Goal: Task Accomplishment & Management: Manage account settings

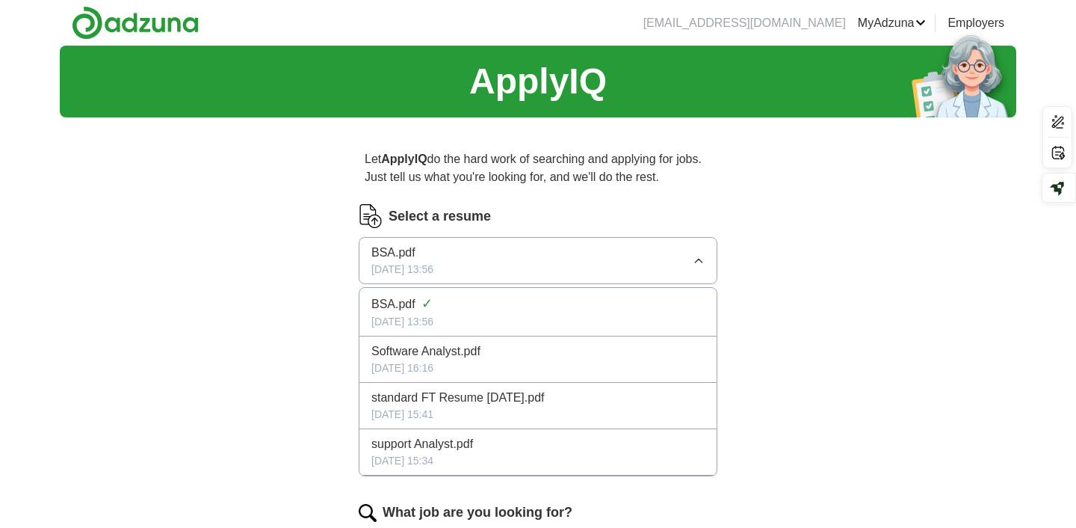
click at [410, 306] on span "BSA.pdf" at bounding box center [393, 304] width 44 height 18
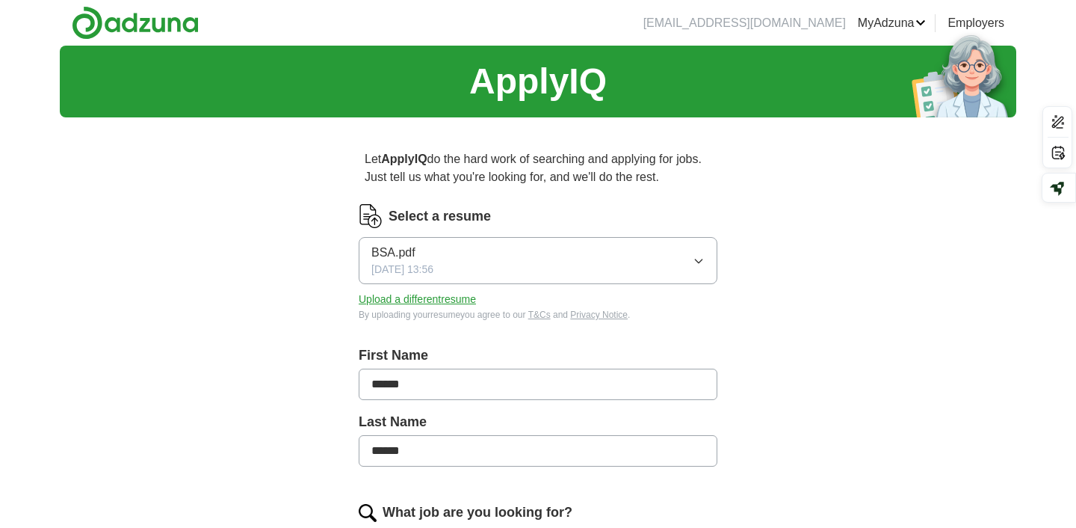
click at [469, 248] on button "BSA.pdf [DATE] 13:56" at bounding box center [538, 260] width 359 height 47
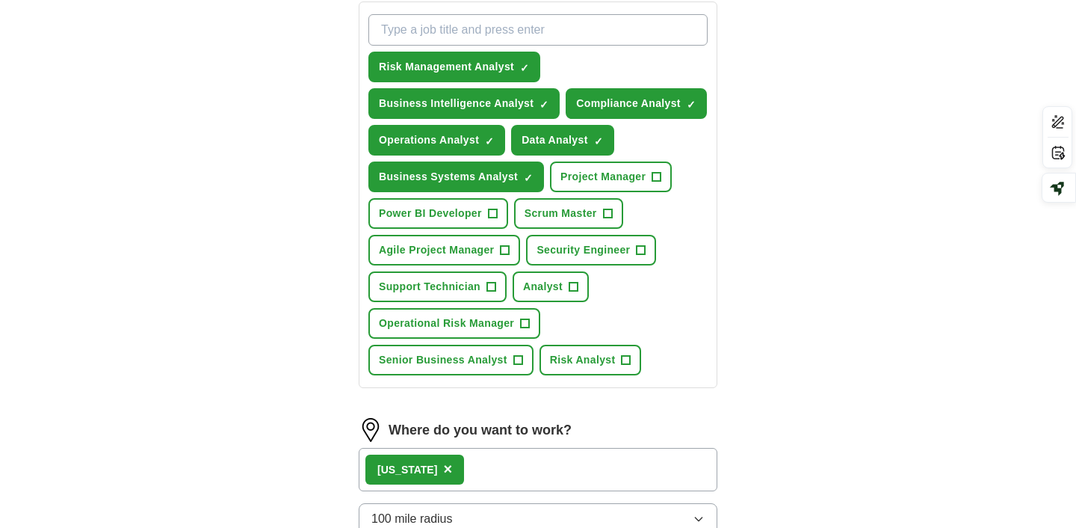
scroll to position [550, 0]
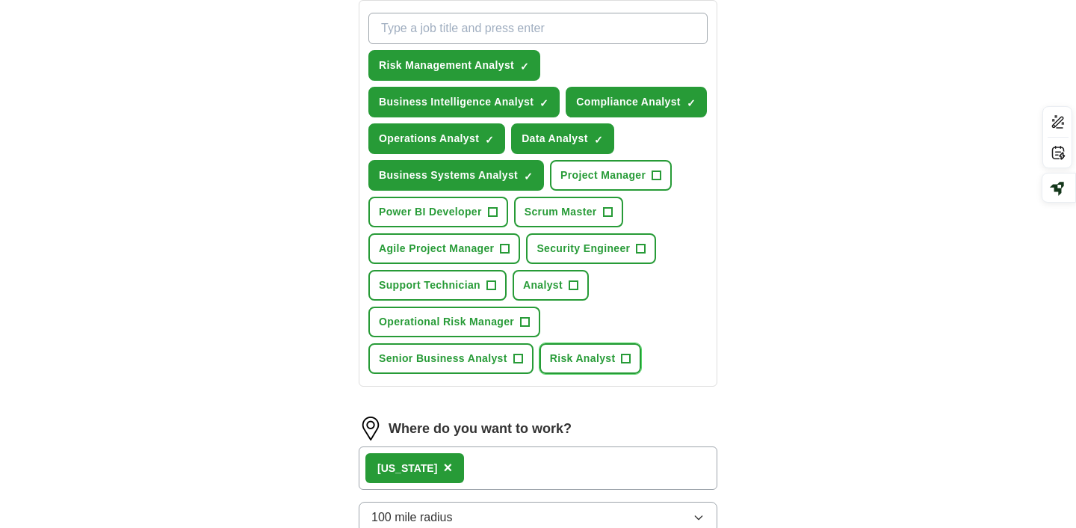
click at [574, 360] on span "Risk Analyst" at bounding box center [583, 359] width 66 height 16
click at [556, 294] on button "Analyst +" at bounding box center [551, 285] width 76 height 31
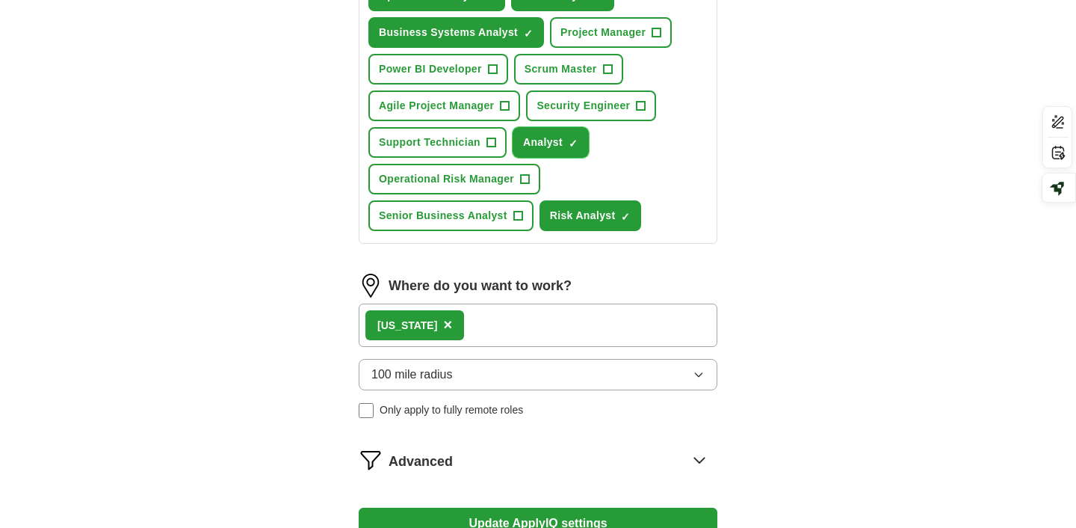
scroll to position [694, 0]
click at [590, 325] on div "[US_STATE] ×" at bounding box center [538, 324] width 359 height 43
click at [507, 330] on div "[US_STATE] ×" at bounding box center [538, 324] width 359 height 43
click at [486, 324] on div "[US_STATE] ×" at bounding box center [538, 324] width 359 height 43
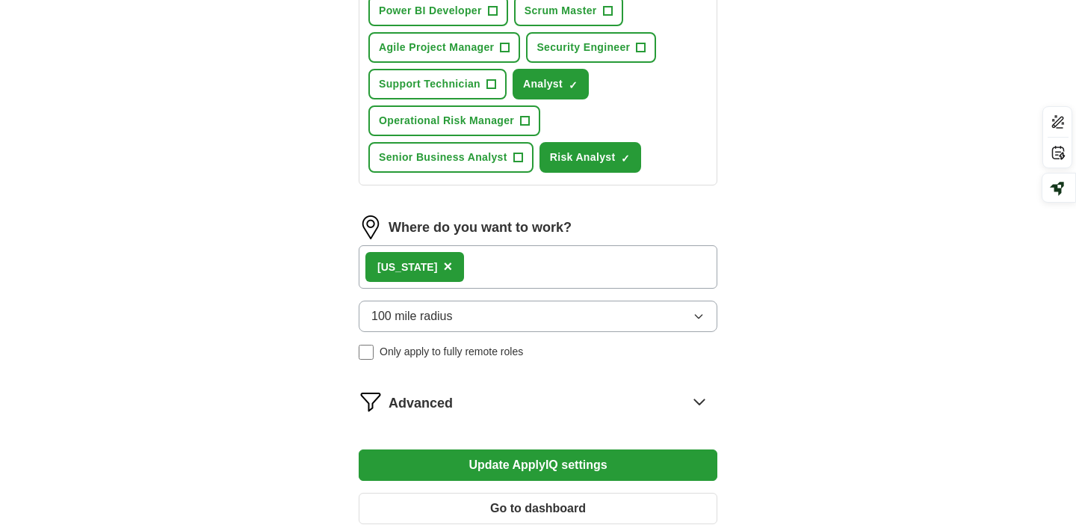
scroll to position [818, 0]
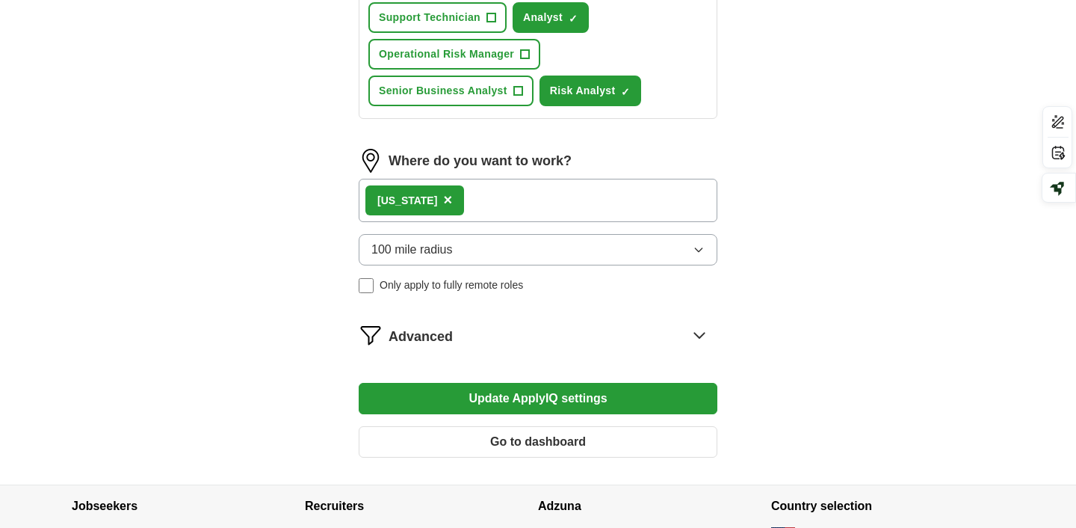
click at [701, 341] on icon at bounding box center [700, 335] width 24 height 24
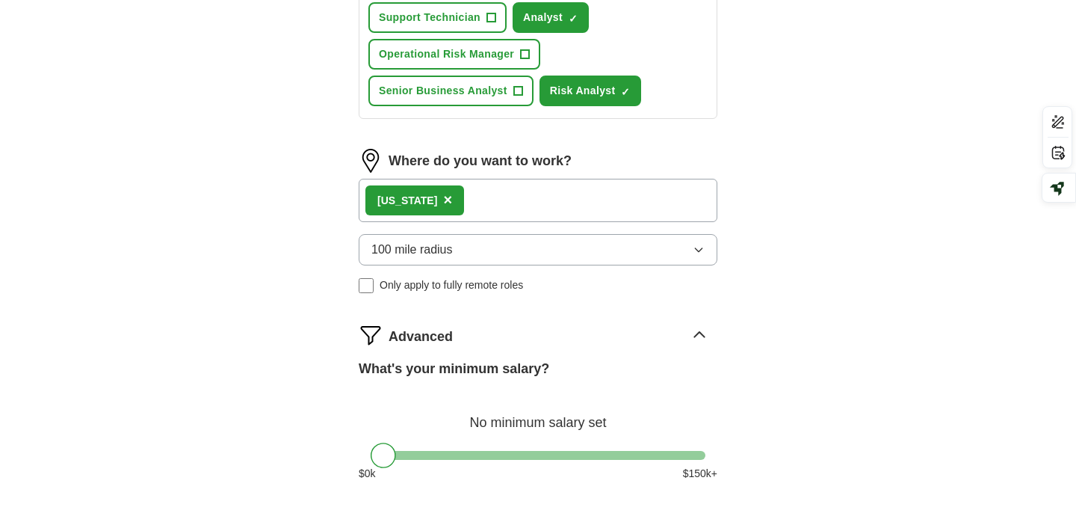
click at [701, 341] on icon at bounding box center [700, 335] width 24 height 24
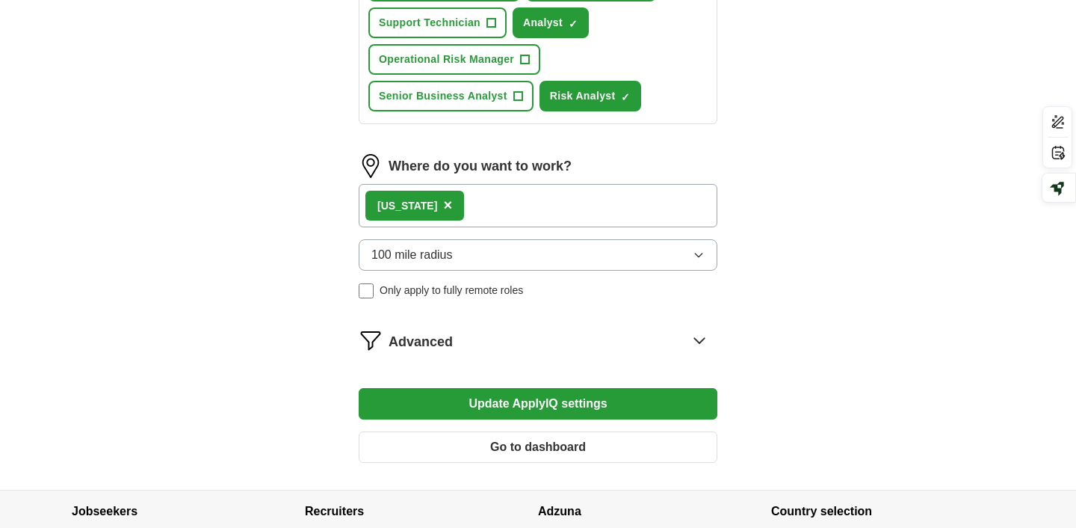
scroll to position [792, 0]
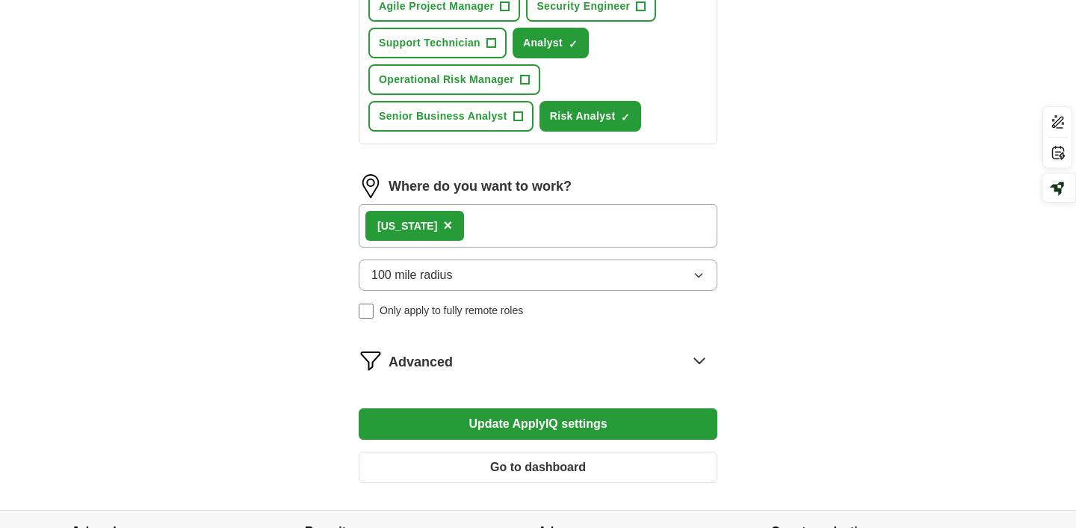
click at [468, 272] on button "100 mile radius" at bounding box center [538, 274] width 359 height 31
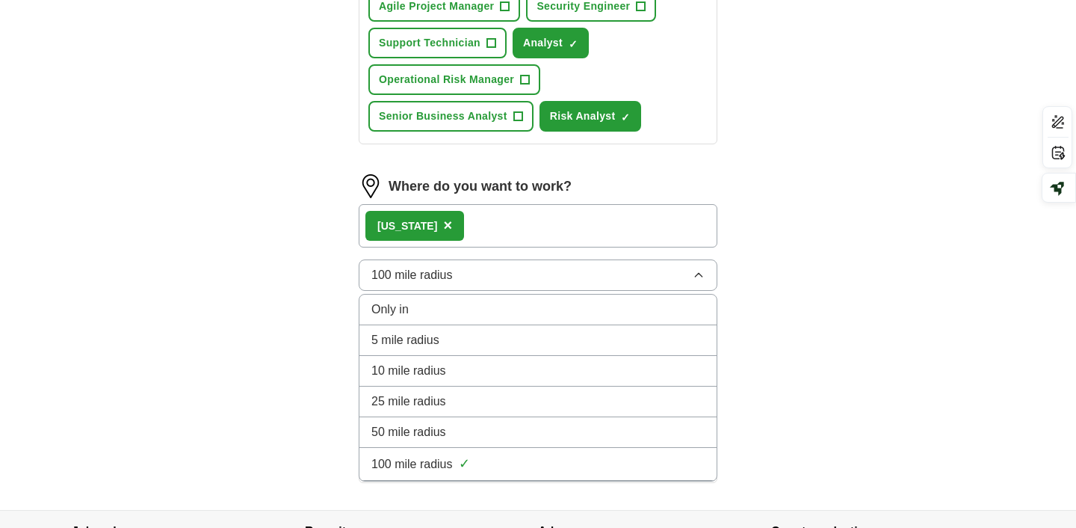
click at [468, 272] on button "100 mile radius" at bounding box center [538, 274] width 359 height 31
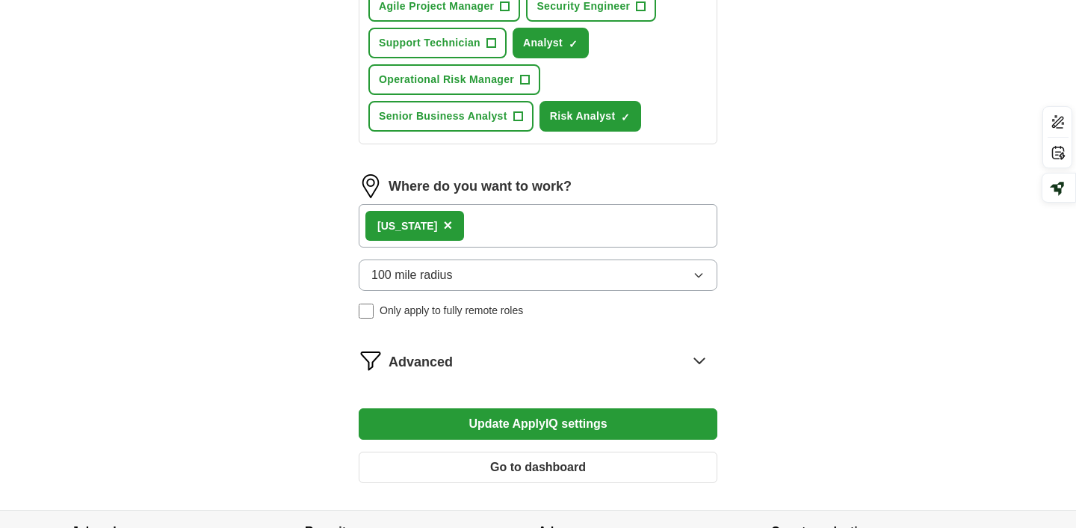
click at [506, 227] on div "[US_STATE] ×" at bounding box center [538, 225] width 359 height 43
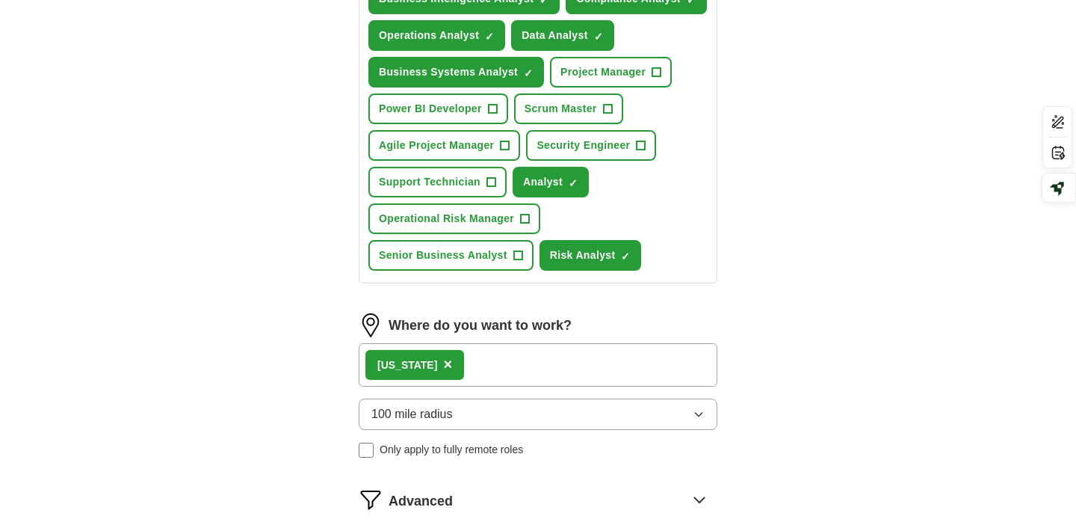
scroll to position [649, 0]
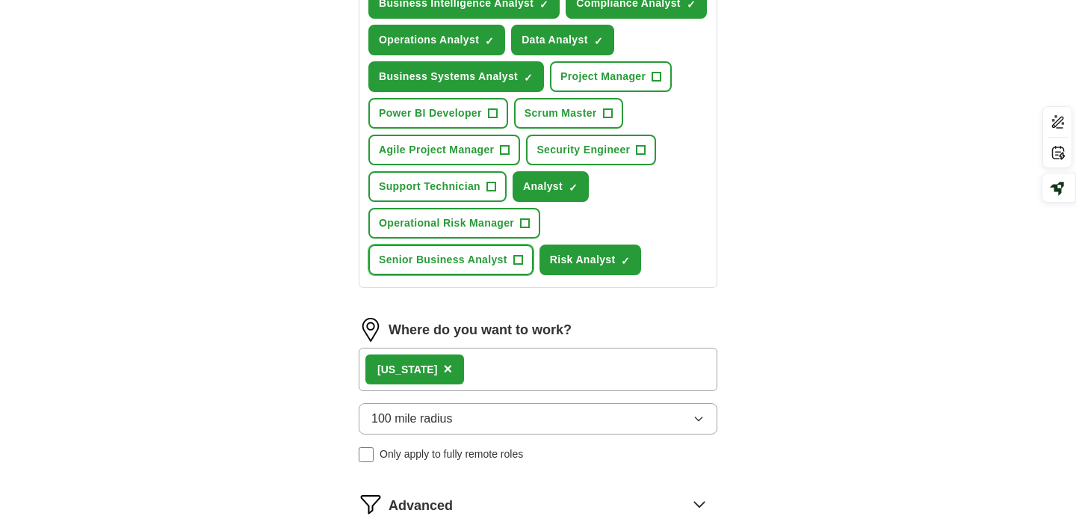
click at [477, 269] on button "Senior Business Analyst +" at bounding box center [450, 259] width 165 height 31
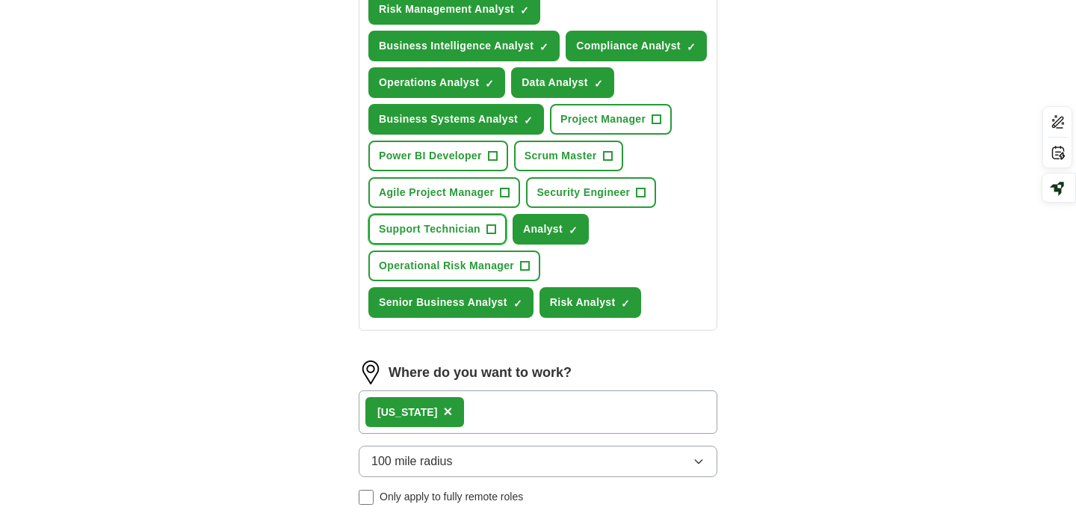
click at [450, 227] on span "Support Technician" at bounding box center [430, 229] width 102 height 16
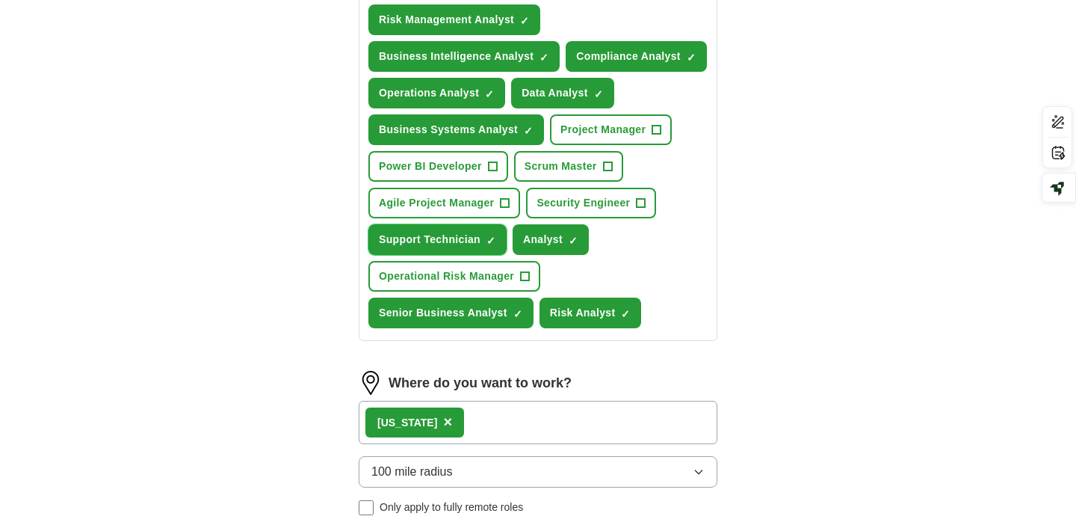
scroll to position [572, 0]
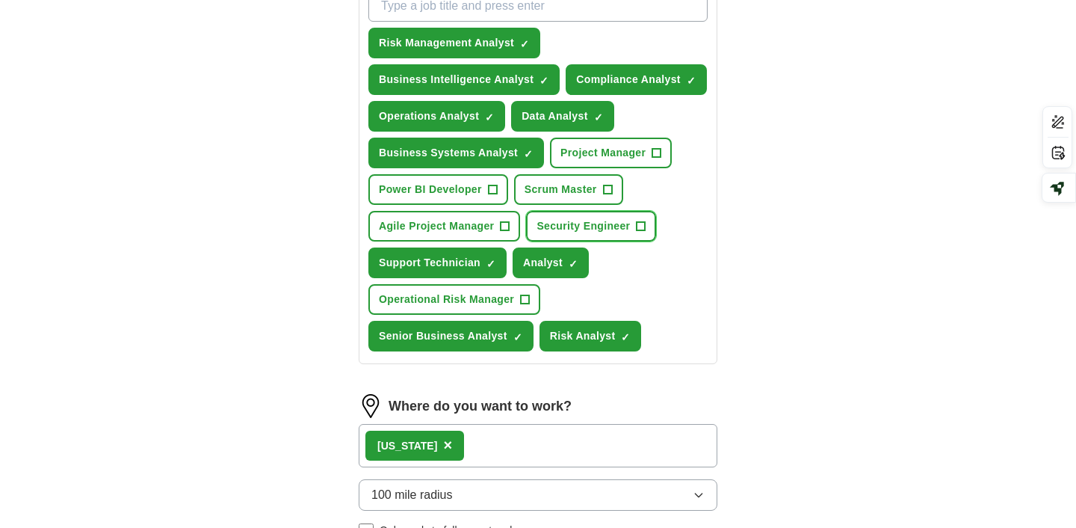
click at [619, 226] on span "Security Engineer" at bounding box center [583, 226] width 93 height 16
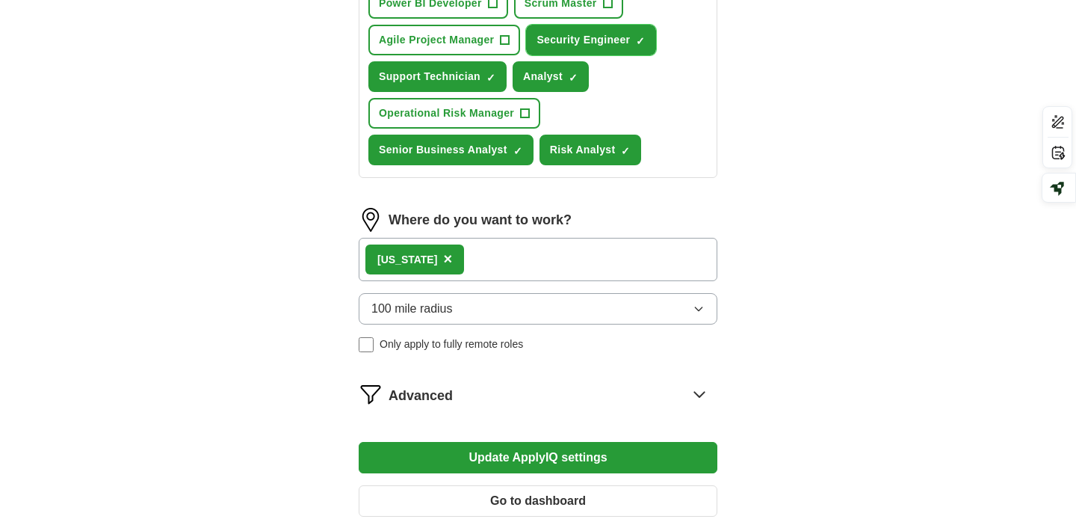
scroll to position [925, 0]
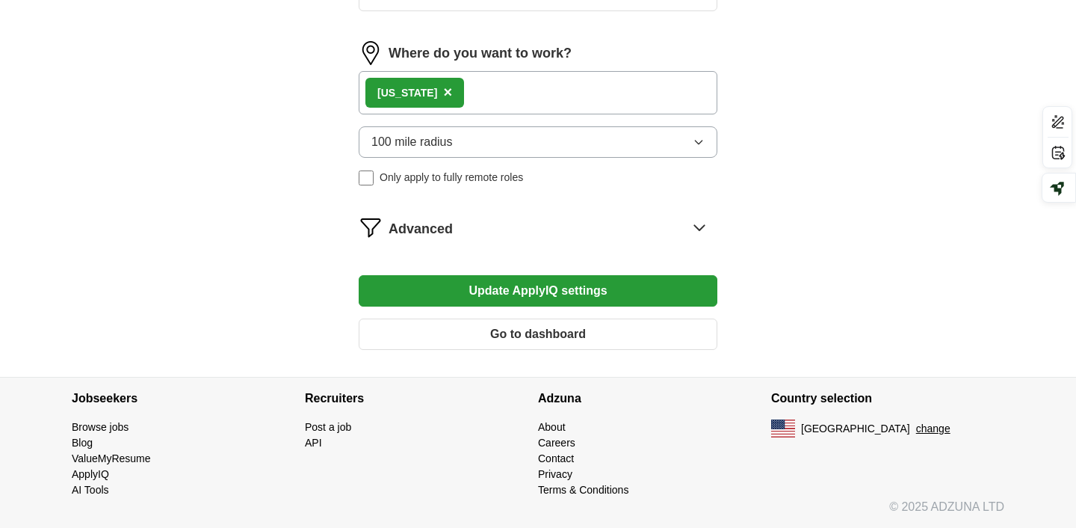
click at [632, 297] on button "Update ApplyIQ settings" at bounding box center [538, 290] width 359 height 31
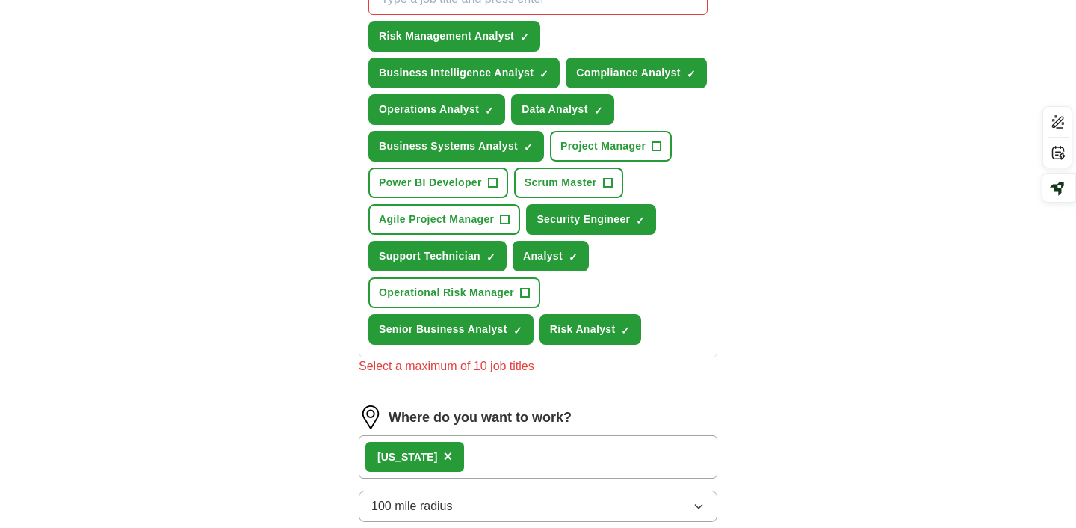
scroll to position [530, 0]
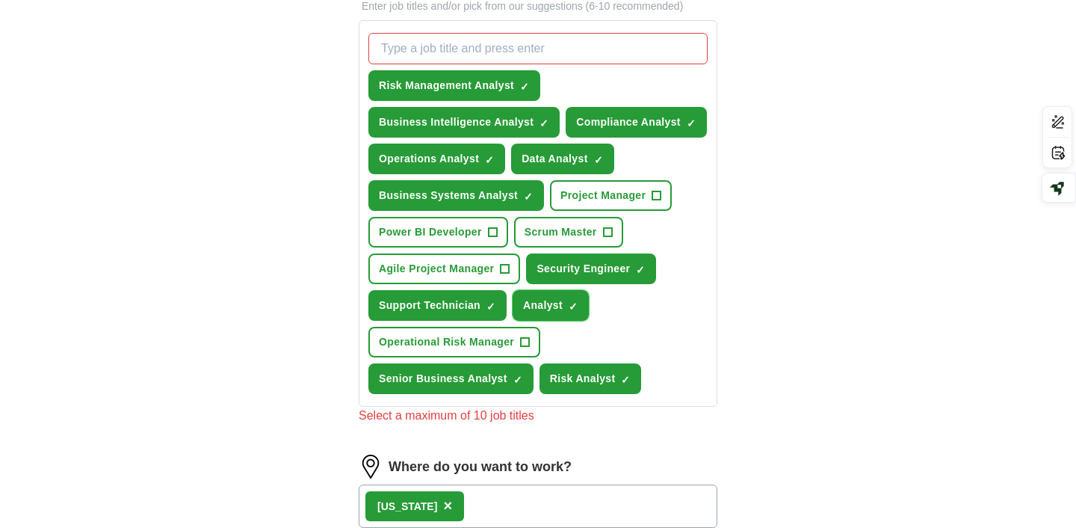
click at [556, 303] on span "Analyst" at bounding box center [543, 305] width 40 height 16
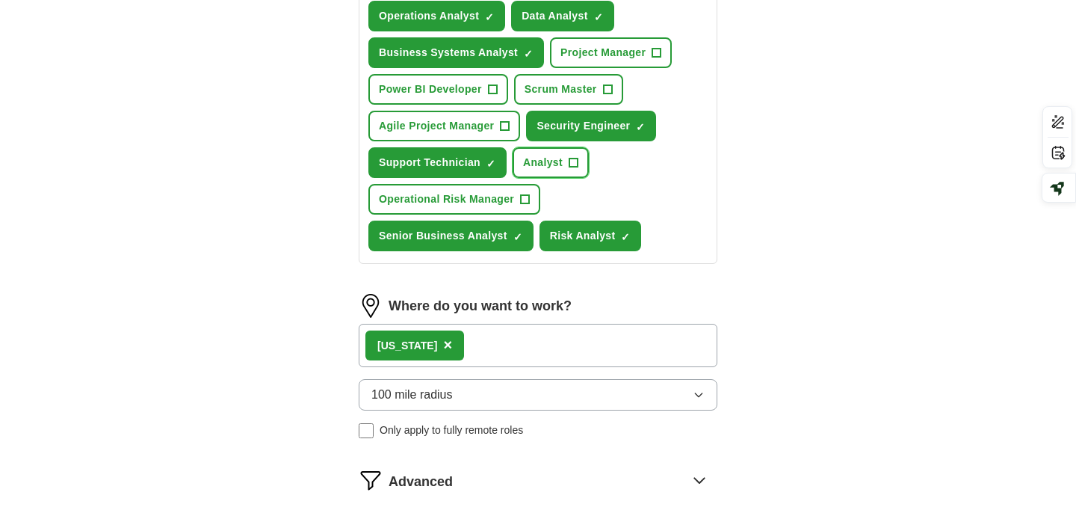
scroll to position [925, 0]
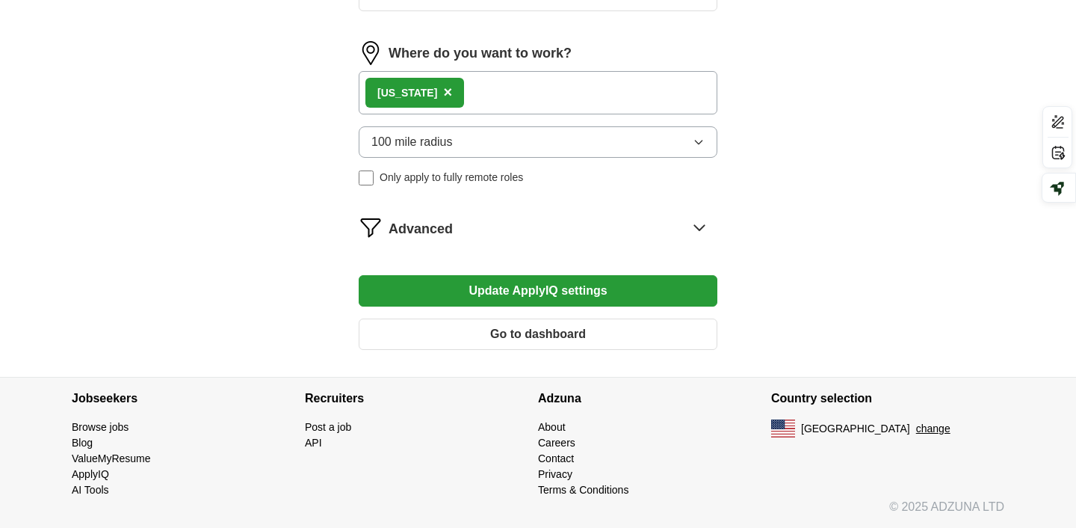
click at [567, 297] on button "Update ApplyIQ settings" at bounding box center [538, 290] width 359 height 31
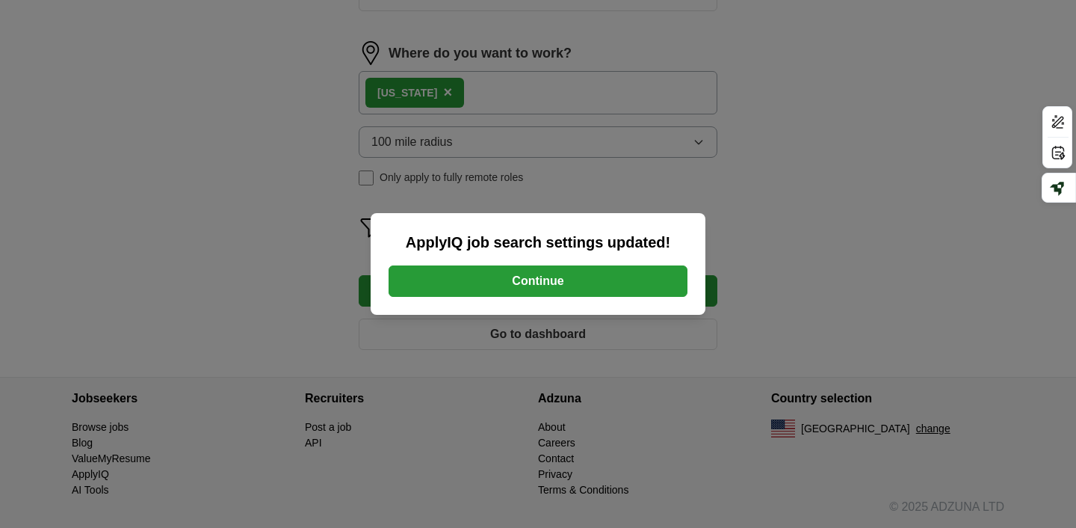
click at [576, 288] on button "Continue" at bounding box center [538, 280] width 299 height 31
